Goal: Information Seeking & Learning: Learn about a topic

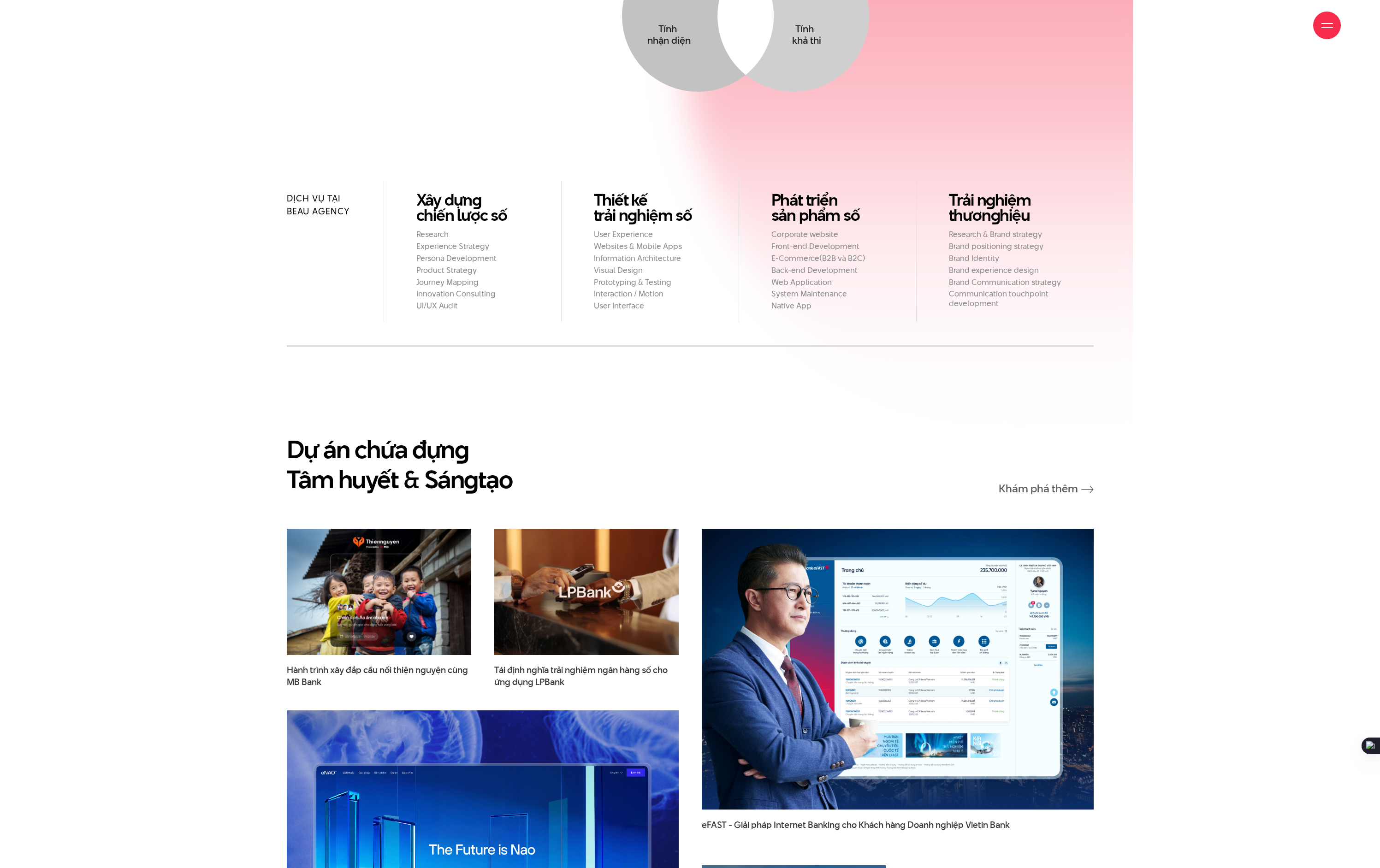
scroll to position [1537, 0]
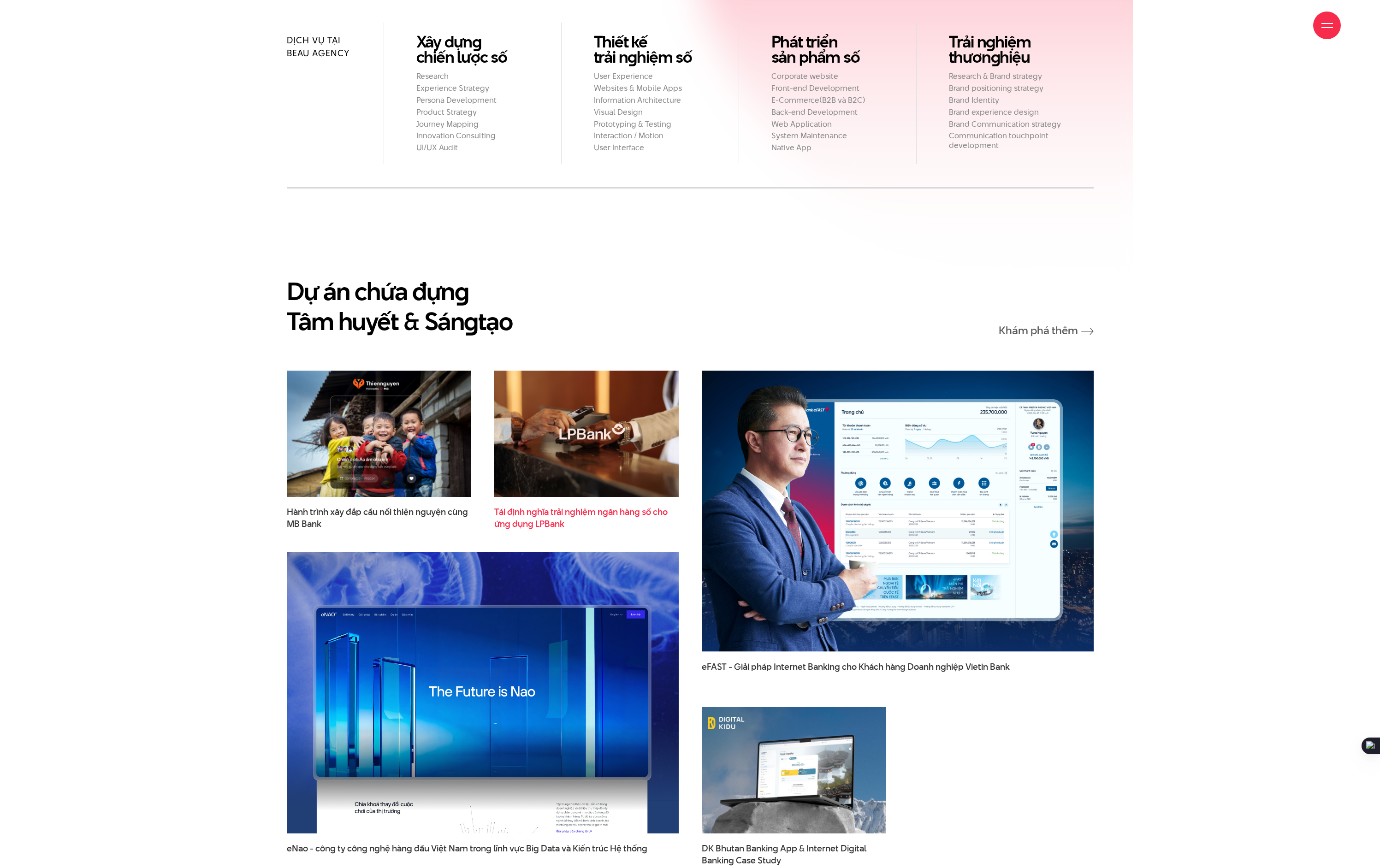
click at [603, 506] on span "Tái định nghĩa trải nghiệm ngân hàng số cho ứng dụng LPBank" at bounding box center [586, 517] width 185 height 23
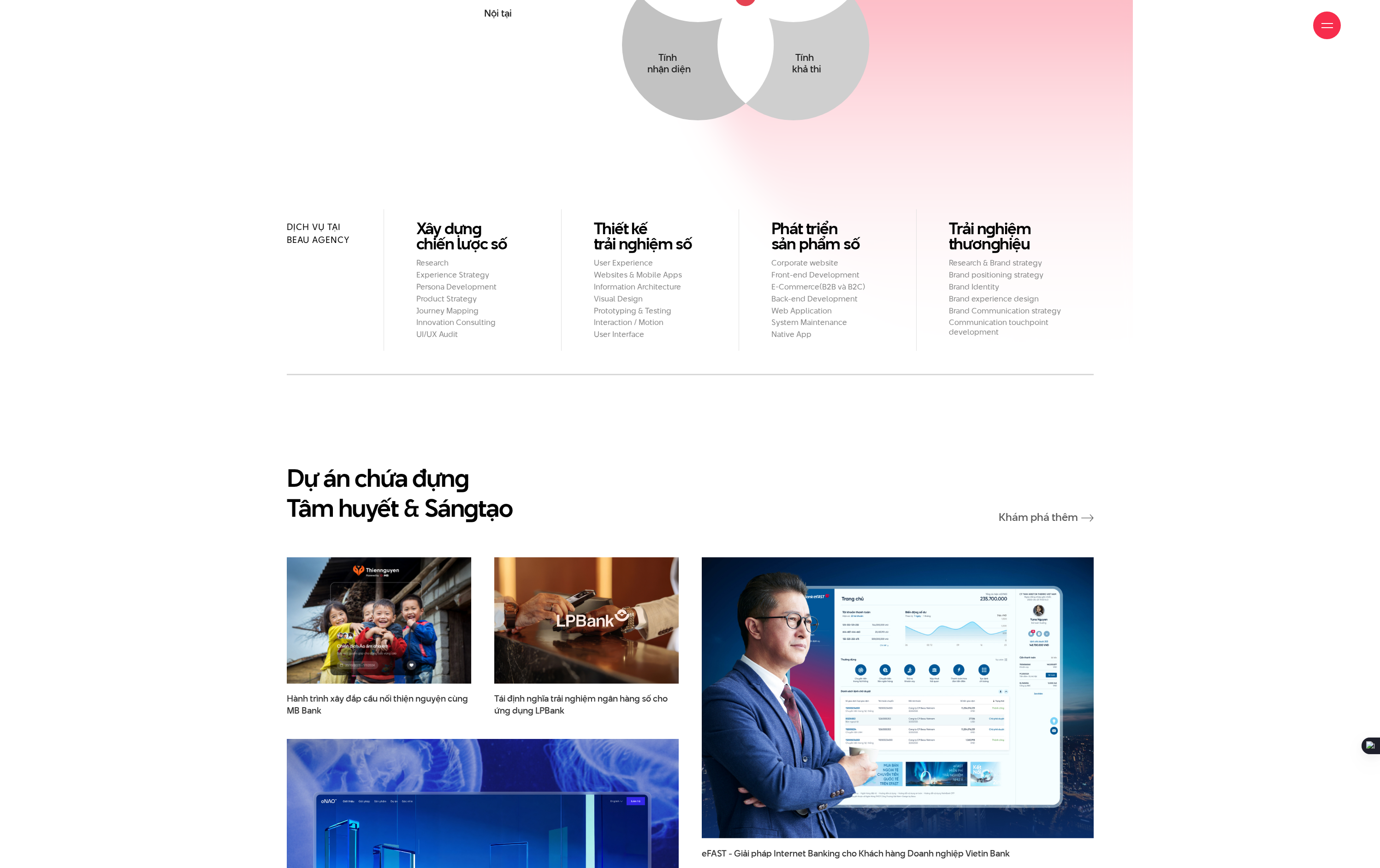
scroll to position [1461, 0]
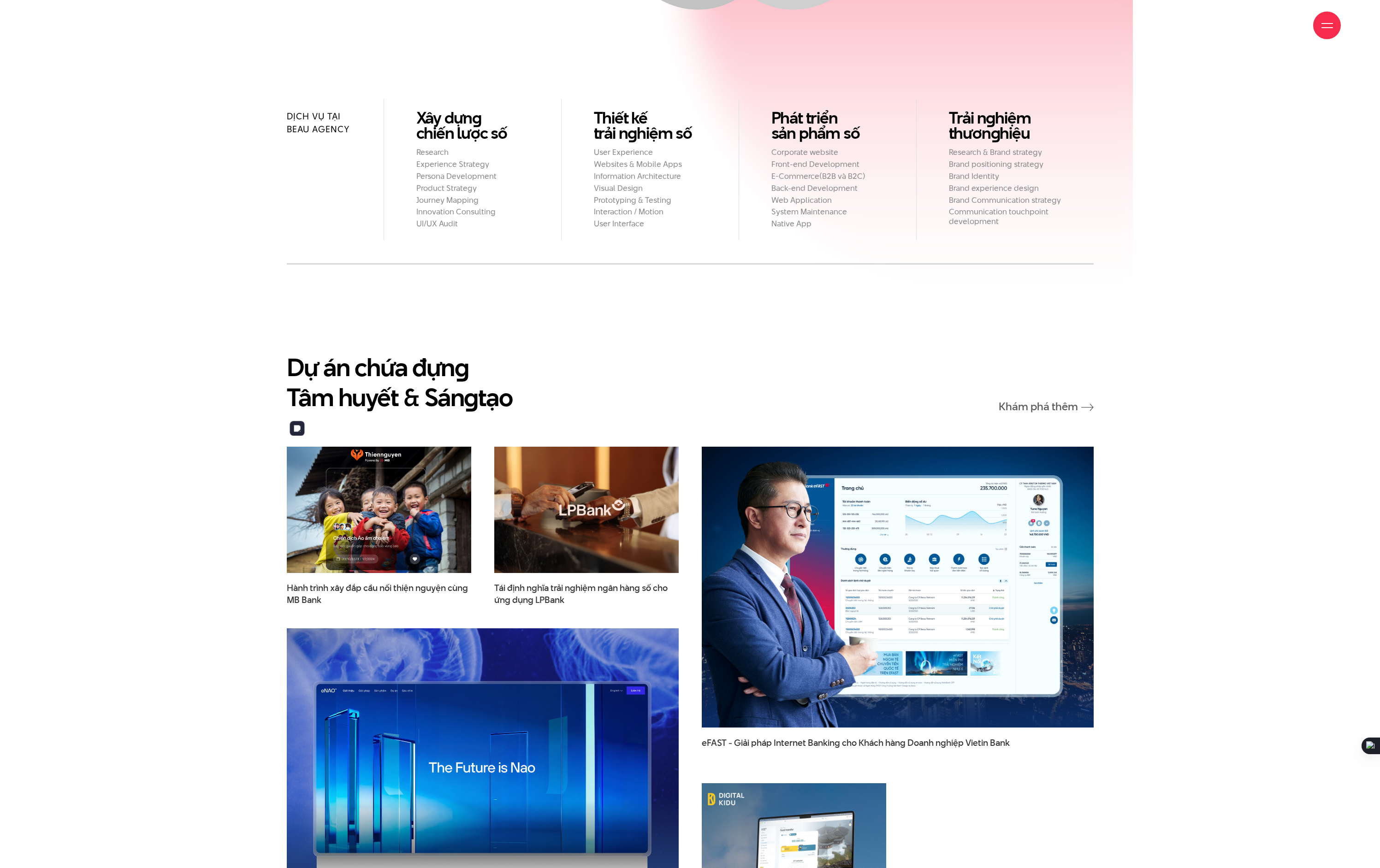
click at [429, 519] on img at bounding box center [379, 509] width 203 height 139
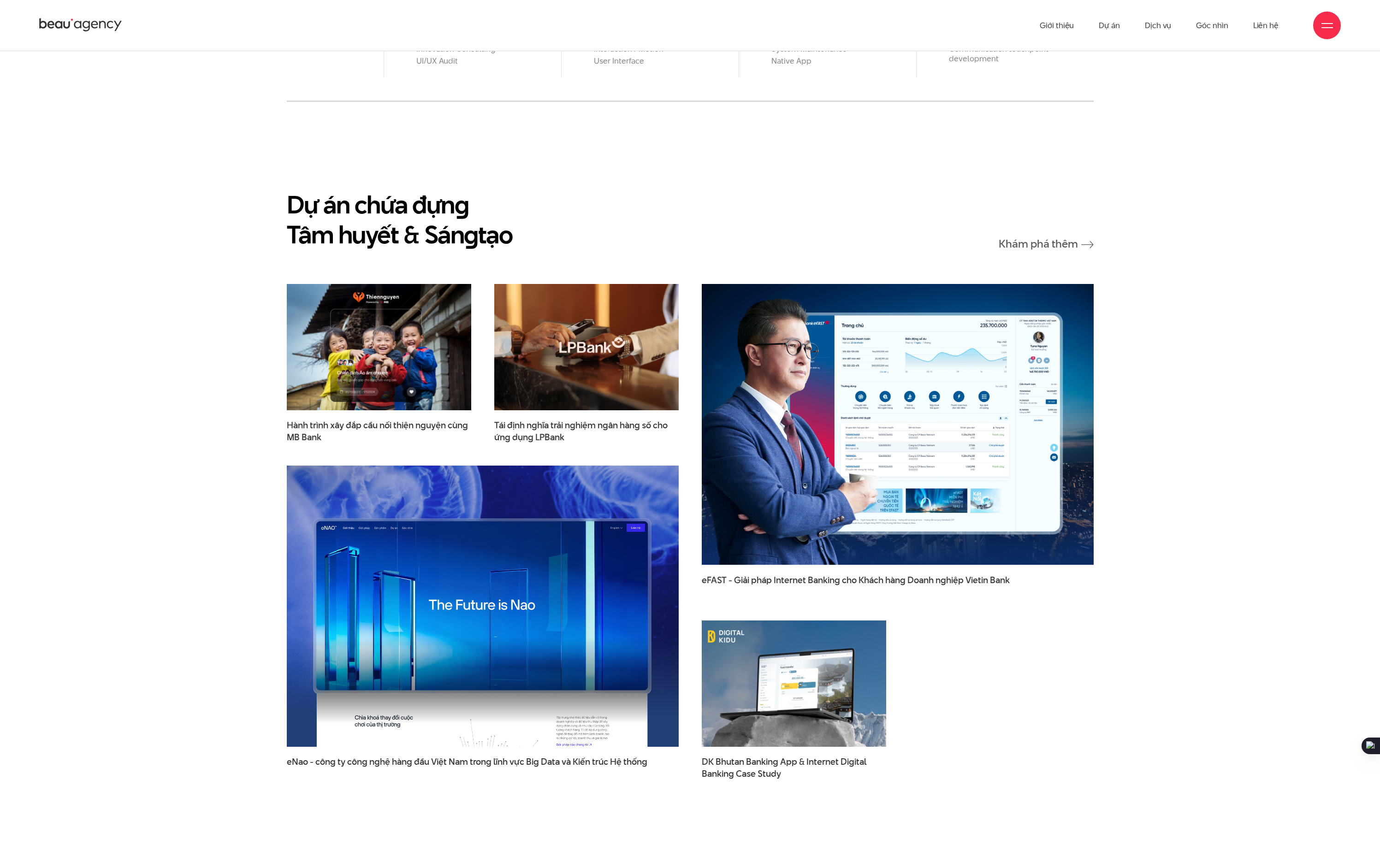
scroll to position [0, 0]
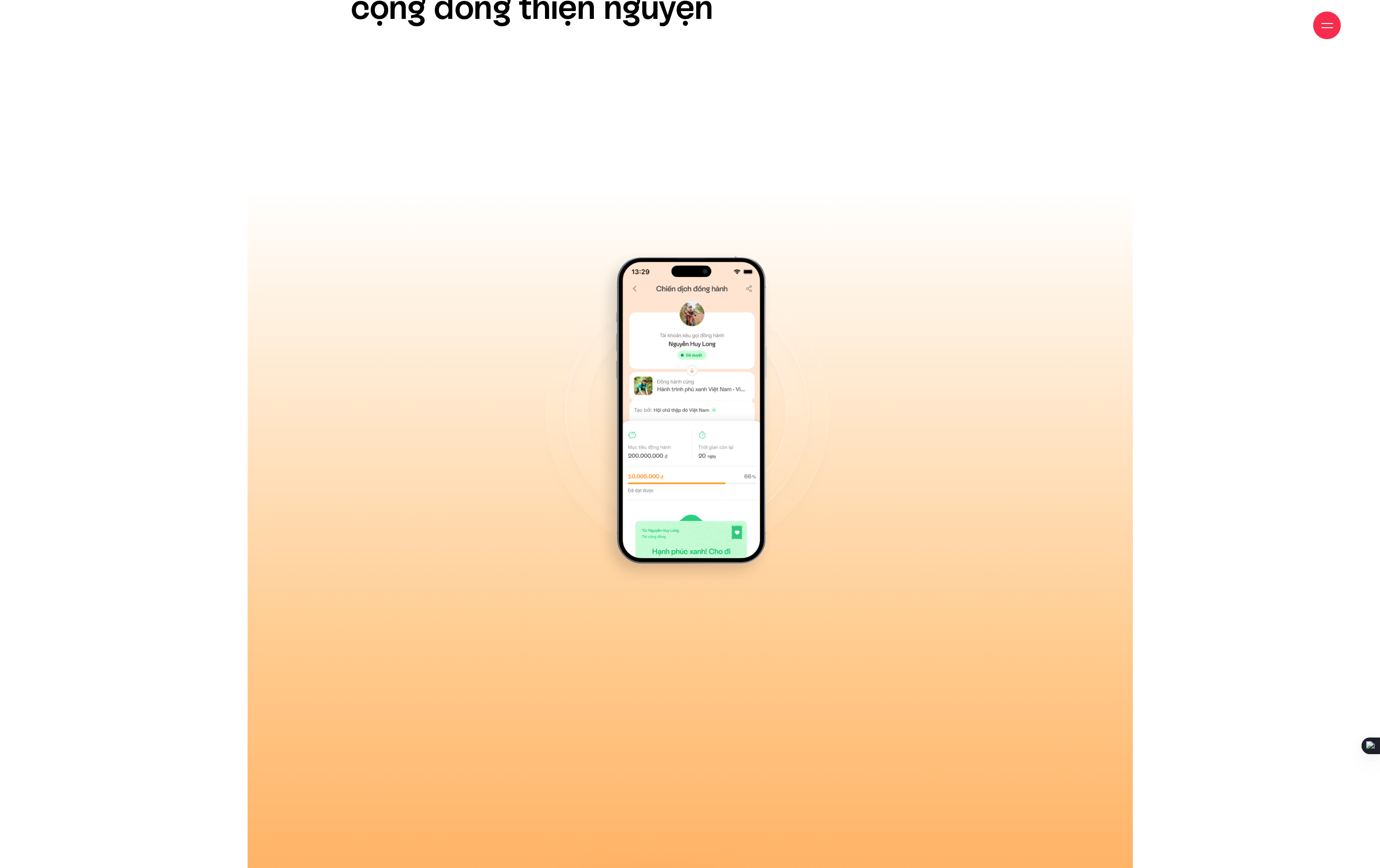
scroll to position [9298, 0]
